Goal: Complete application form: Complete application form

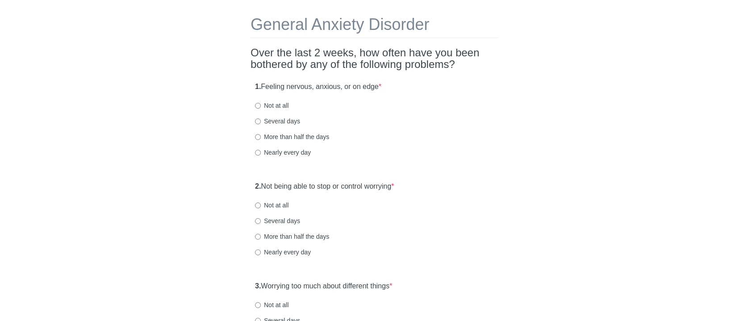
scroll to position [34, 0]
click at [278, 150] on label "Nearly every day" at bounding box center [283, 151] width 56 height 9
click at [261, 150] on input "Nearly every day" at bounding box center [258, 152] width 6 height 6
radio input "true"
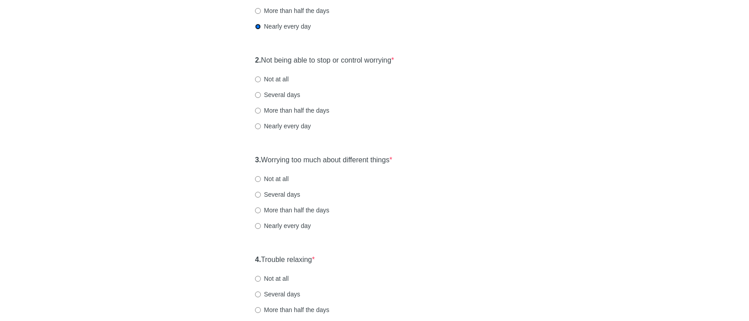
scroll to position [165, 0]
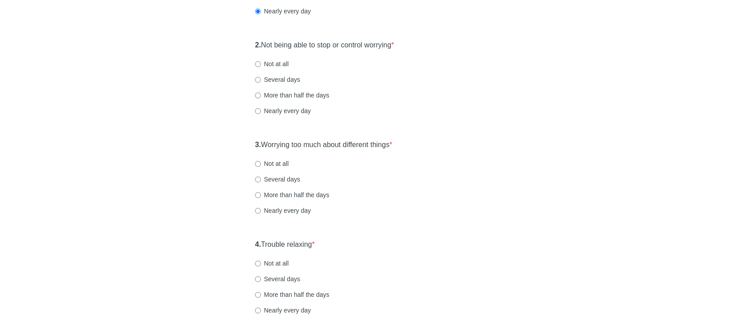
click at [277, 79] on label "Several days" at bounding box center [277, 79] width 45 height 9
click at [261, 79] on input "Several days" at bounding box center [258, 80] width 6 height 6
radio input "true"
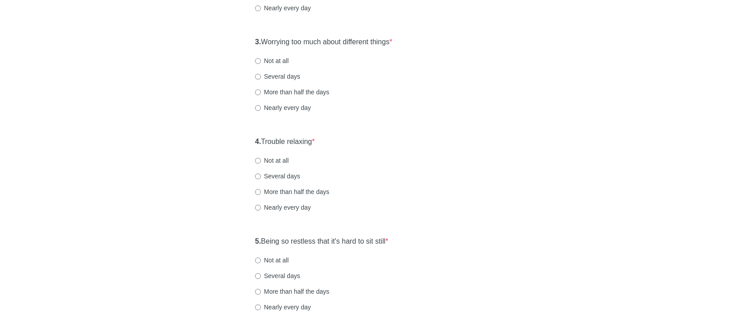
scroll to position [278, 0]
click at [277, 75] on label "Several days" at bounding box center [277, 75] width 45 height 9
click at [261, 75] on input "Several days" at bounding box center [258, 76] width 6 height 6
radio input "true"
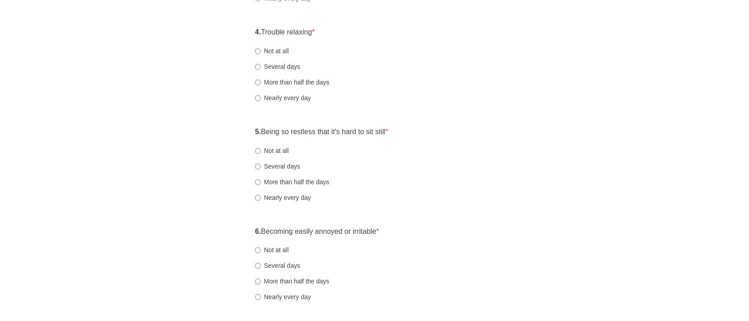
scroll to position [387, 0]
click at [275, 102] on div "4. Trouble relaxing * Not at all Several days More than half the days Nearly ev…" at bounding box center [375, 68] width 248 height 93
click at [276, 96] on label "Nearly every day" at bounding box center [283, 99] width 56 height 9
click at [261, 96] on input "Nearly every day" at bounding box center [258, 99] width 6 height 6
radio input "true"
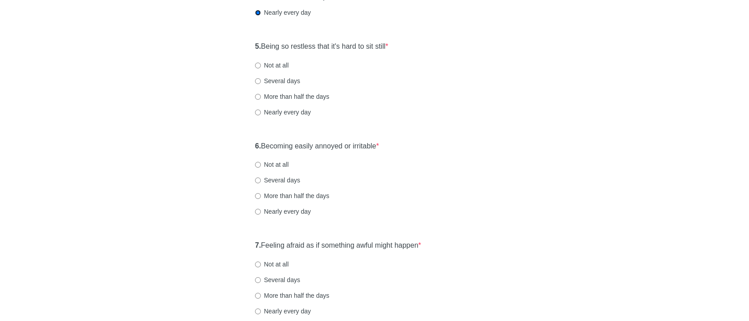
scroll to position [476, 0]
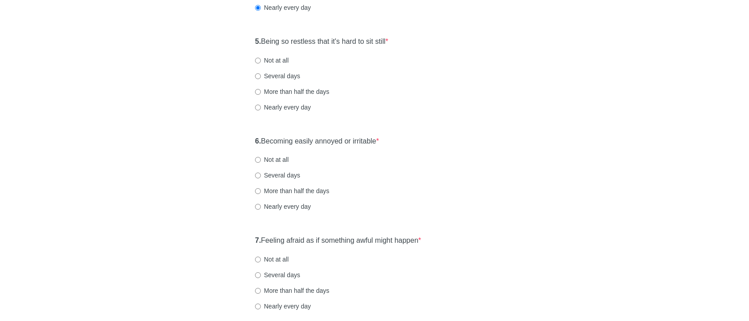
click at [282, 78] on label "Several days" at bounding box center [277, 75] width 45 height 9
click at [261, 78] on input "Several days" at bounding box center [258, 76] width 6 height 6
radio input "true"
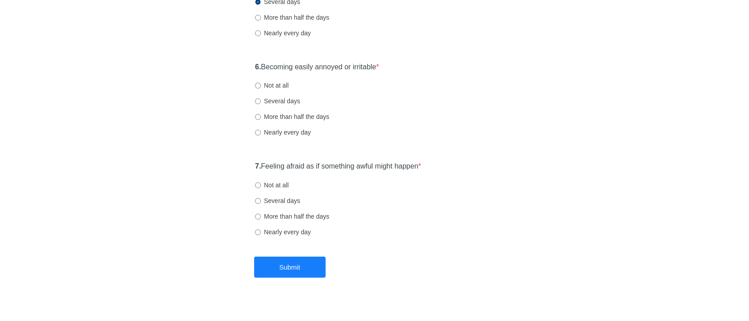
scroll to position [555, 0]
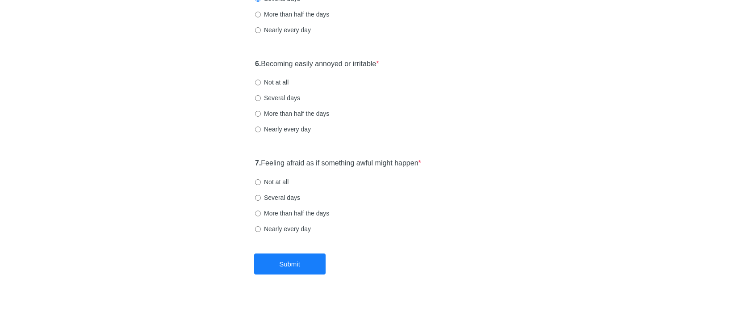
click at [291, 112] on label "More than half the days" at bounding box center [292, 113] width 74 height 9
click at [261, 112] on input "More than half the days" at bounding box center [258, 114] width 6 height 6
radio input "true"
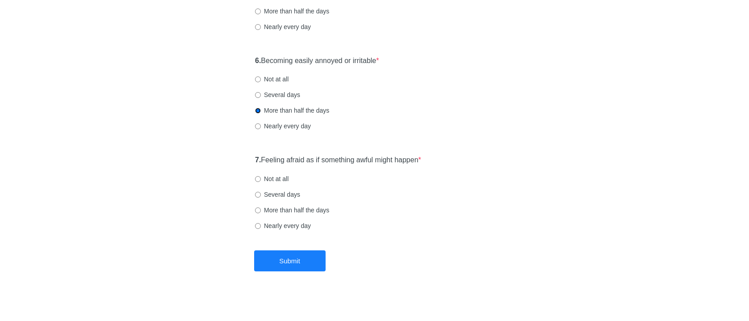
scroll to position [562, 0]
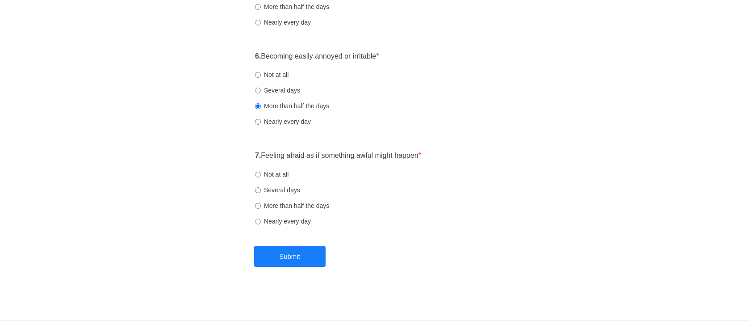
click at [278, 189] on label "Several days" at bounding box center [277, 189] width 45 height 9
click at [261, 189] on input "Several days" at bounding box center [258, 190] width 6 height 6
radio input "true"
click at [302, 260] on button "Submit" at bounding box center [289, 256] width 71 height 21
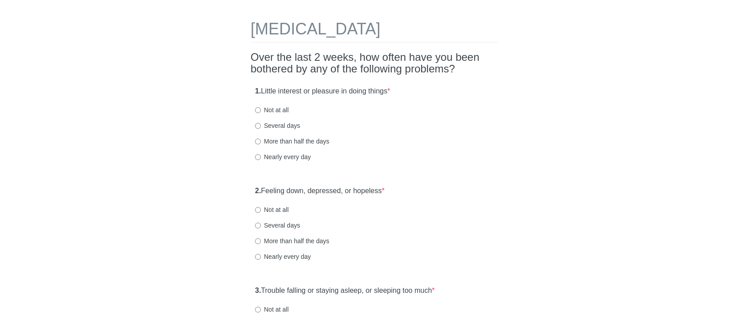
scroll to position [30, 0]
click at [274, 130] on div "1. Little interest or pleasure in doing things * Not at all Several days More t…" at bounding box center [375, 127] width 248 height 93
click at [274, 126] on label "Several days" at bounding box center [277, 125] width 45 height 9
click at [261, 126] on input "Several days" at bounding box center [258, 125] width 6 height 6
radio input "true"
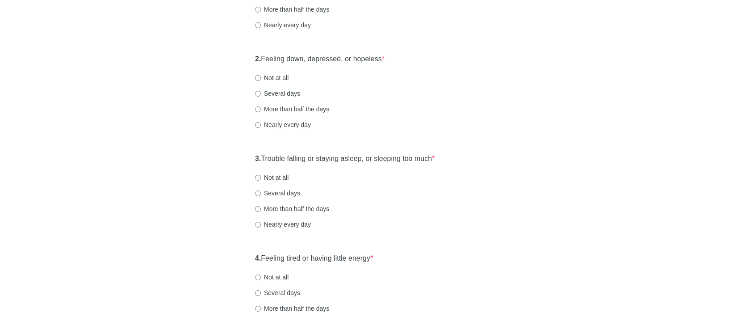
scroll to position [166, 0]
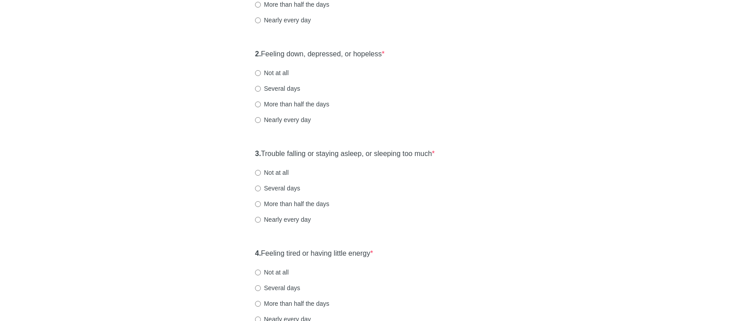
click at [274, 105] on label "More than half the days" at bounding box center [292, 104] width 74 height 9
click at [261, 105] on input "More than half the days" at bounding box center [258, 104] width 6 height 6
radio input "true"
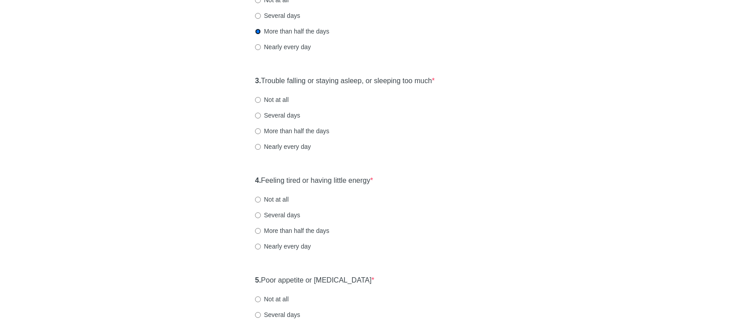
scroll to position [240, 0]
click at [284, 145] on label "Nearly every day" at bounding box center [283, 145] width 56 height 9
click at [261, 145] on input "Nearly every day" at bounding box center [258, 146] width 6 height 6
radio input "true"
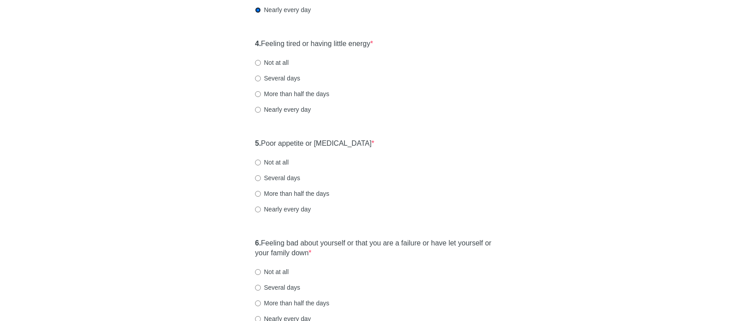
scroll to position [373, 0]
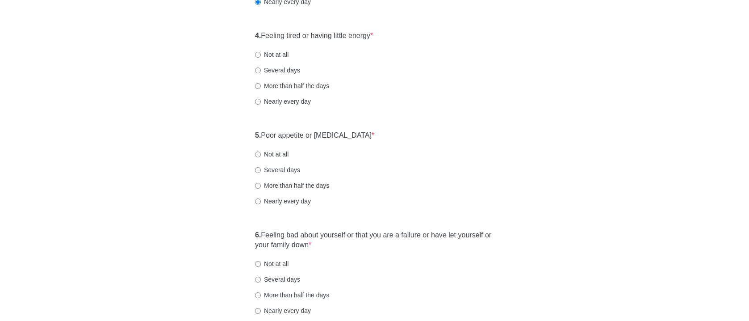
click at [287, 106] on div "4. Feeling tired or having little energy * Not at all Several days More than ha…" at bounding box center [375, 72] width 248 height 93
click at [288, 103] on label "Nearly every day" at bounding box center [283, 101] width 56 height 9
click at [261, 103] on input "Nearly every day" at bounding box center [258, 102] width 6 height 6
radio input "true"
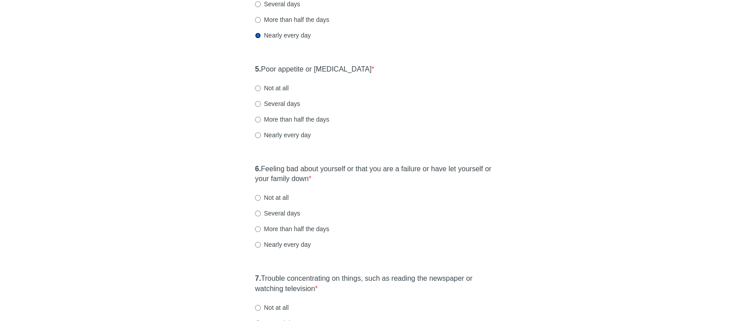
scroll to position [449, 0]
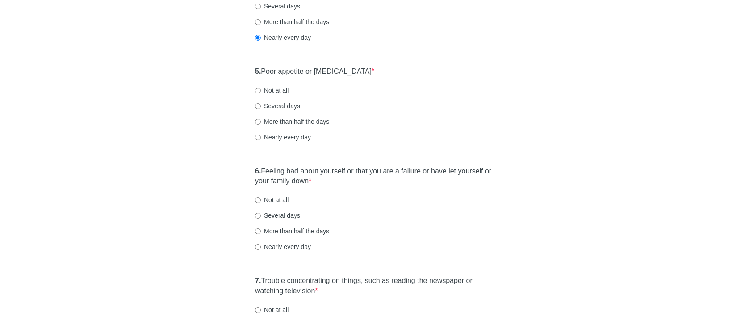
click at [281, 107] on label "Several days" at bounding box center [277, 105] width 45 height 9
click at [261, 107] on input "Several days" at bounding box center [258, 106] width 6 height 6
radio input "true"
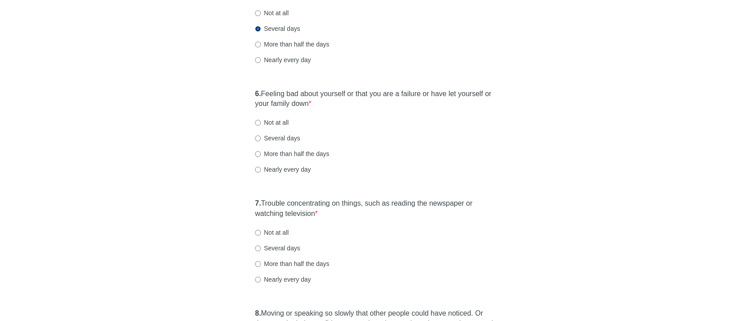
scroll to position [532, 0]
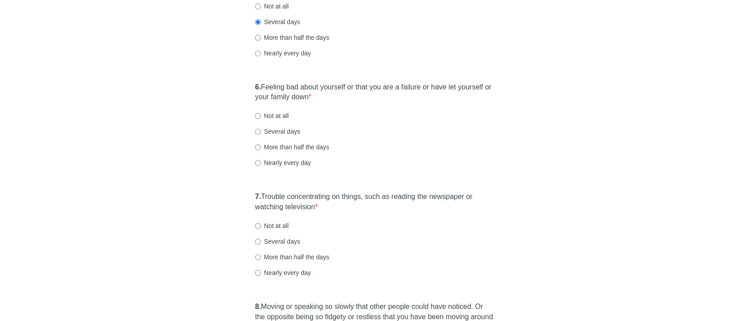
click at [281, 113] on label "Not at all" at bounding box center [272, 115] width 34 height 9
click at [261, 113] on input "Not at all" at bounding box center [258, 116] width 6 height 6
radio input "true"
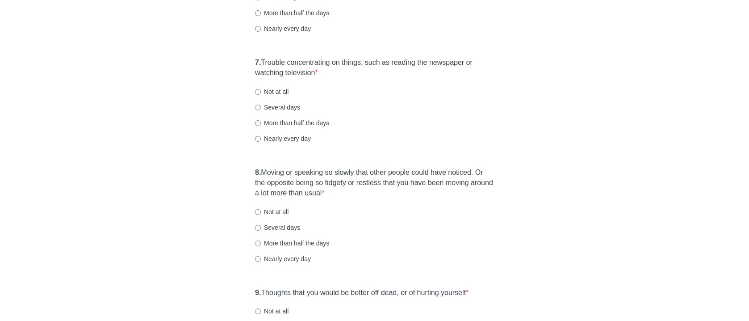
scroll to position [671, 0]
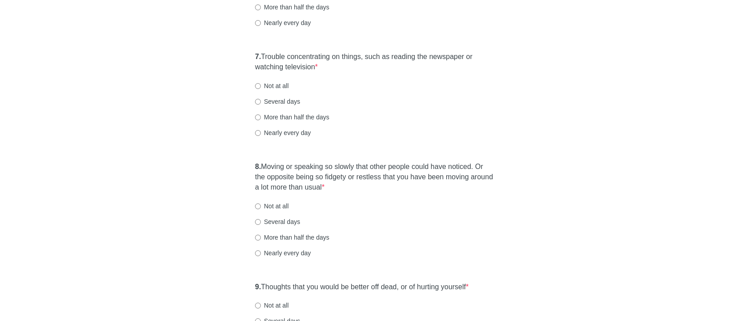
click at [293, 117] on label "More than half the days" at bounding box center [292, 117] width 74 height 9
click at [261, 117] on input "More than half the days" at bounding box center [258, 117] width 6 height 6
radio input "true"
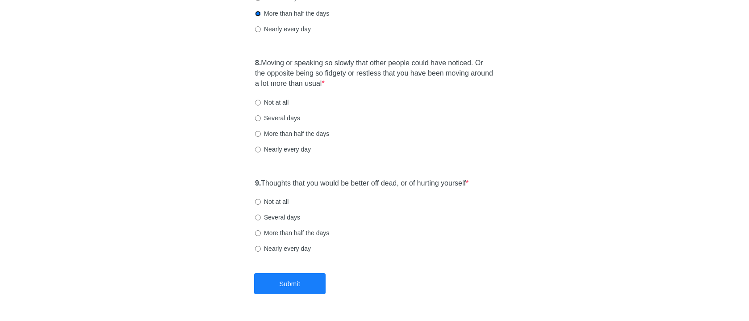
scroll to position [773, 0]
click at [267, 101] on label "Not at all" at bounding box center [272, 102] width 34 height 9
click at [261, 101] on input "Not at all" at bounding box center [258, 103] width 6 height 6
radio input "true"
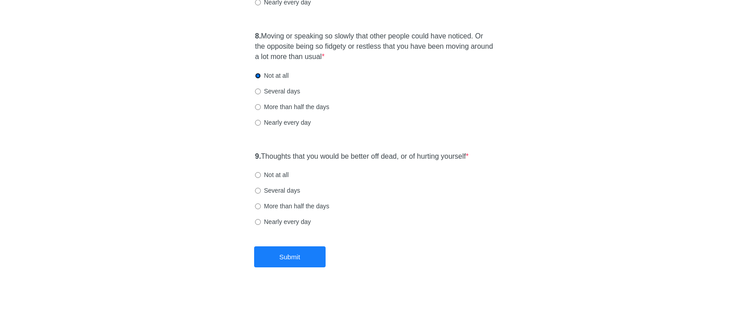
scroll to position [802, 0]
drag, startPoint x: 278, startPoint y: 173, endPoint x: 280, endPoint y: 178, distance: 5.1
click at [278, 173] on label "Not at all" at bounding box center [272, 174] width 34 height 9
click at [261, 173] on input "Not at all" at bounding box center [258, 175] width 6 height 6
radio input "true"
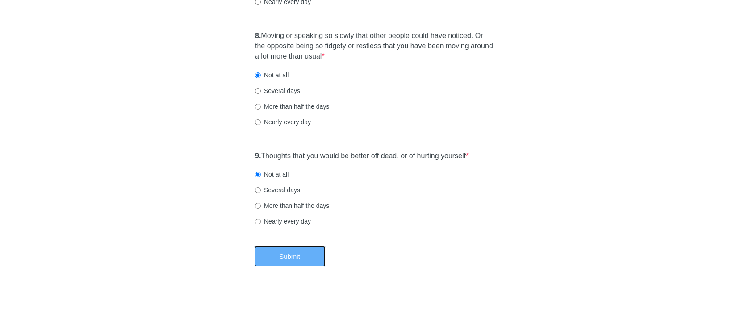
drag, startPoint x: 291, startPoint y: 254, endPoint x: 305, endPoint y: 262, distance: 16.2
click at [293, 254] on button "Submit" at bounding box center [289, 256] width 71 height 21
